Goal: Navigation & Orientation: Find specific page/section

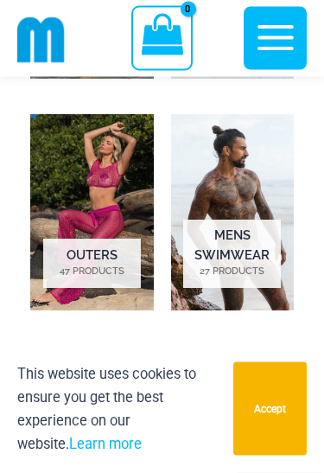
scroll to position [1379, 0]
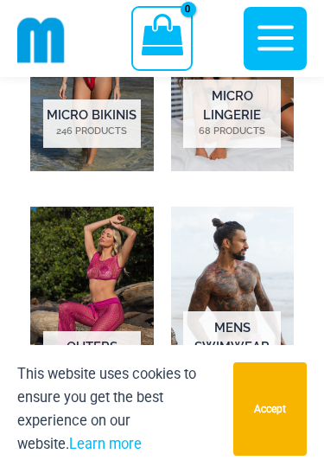
click at [101, 266] on img "Visit product category Outers" at bounding box center [92, 305] width 124 height 196
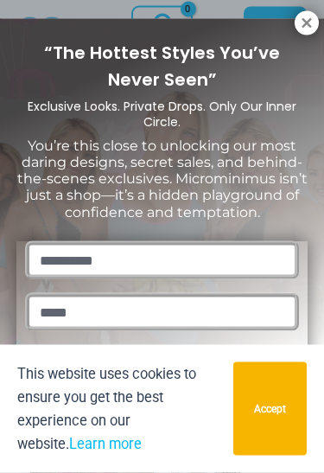
scroll to position [1229, 0]
click at [309, 26] on icon at bounding box center [307, 23] width 10 height 10
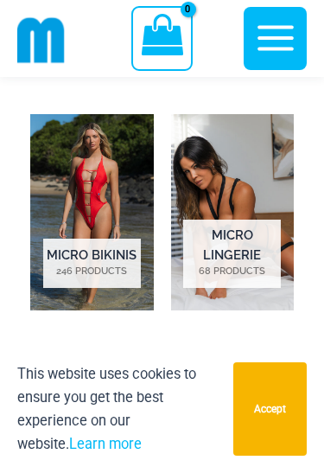
click at [249, 164] on img "Visit product category Micro Lingerie" at bounding box center [233, 212] width 124 height 196
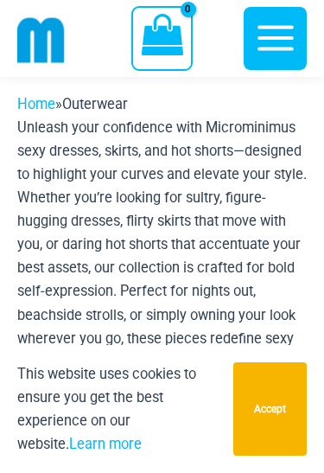
scroll to position [33, 0]
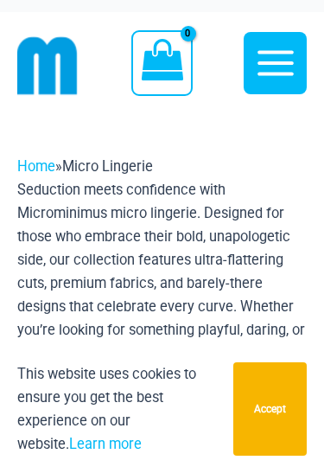
scroll to position [11, 0]
